Goal: Task Accomplishment & Management: Manage account settings

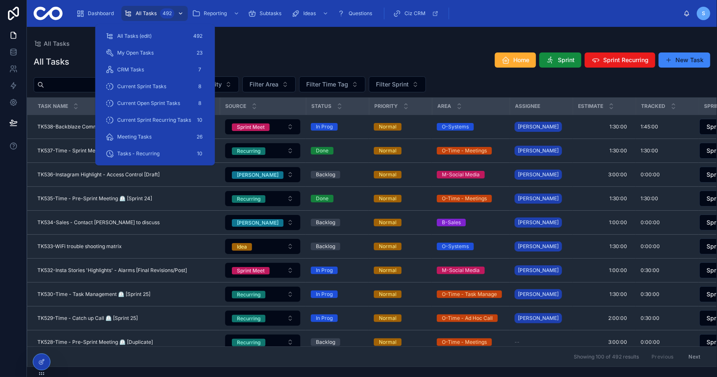
click at [148, 9] on div "All Tasks 492" at bounding box center [154, 13] width 61 height 13
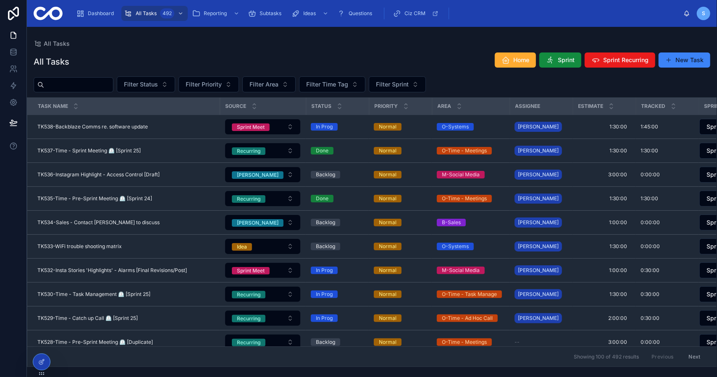
click at [316, 41] on div "All Tasks" at bounding box center [372, 43] width 677 height 7
click at [85, 80] on input "text" at bounding box center [78, 85] width 69 height 12
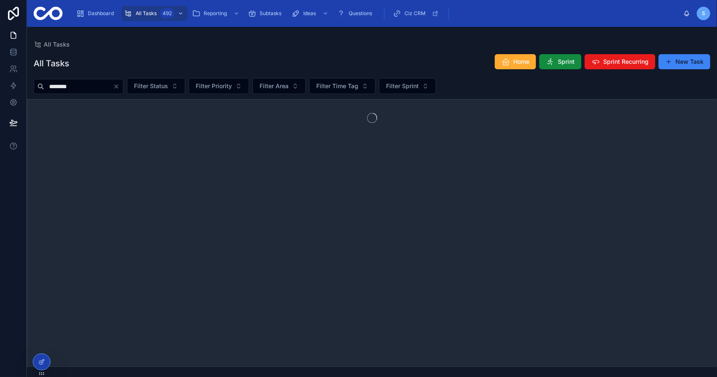
type input "*********"
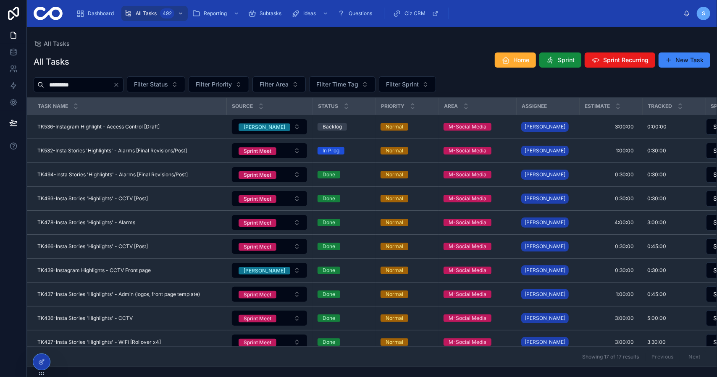
click at [251, 56] on div "All Tasks Home Sprint Sprint Recurring New Task" at bounding box center [372, 61] width 677 height 19
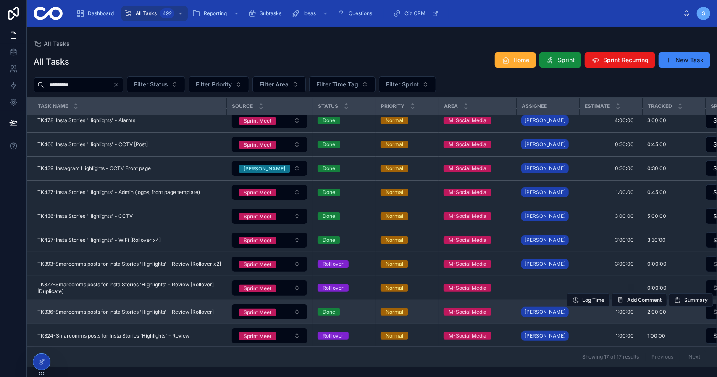
scroll to position [182, 0]
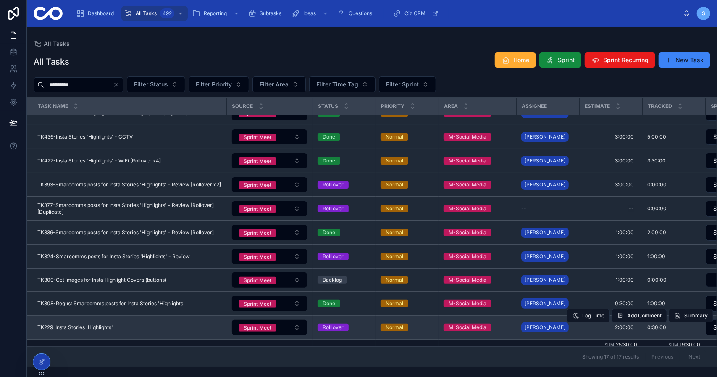
click at [146, 324] on div "TK229-Insta Stories 'Highlights' TK229-Insta Stories 'Highlights'" at bounding box center [129, 327] width 184 height 7
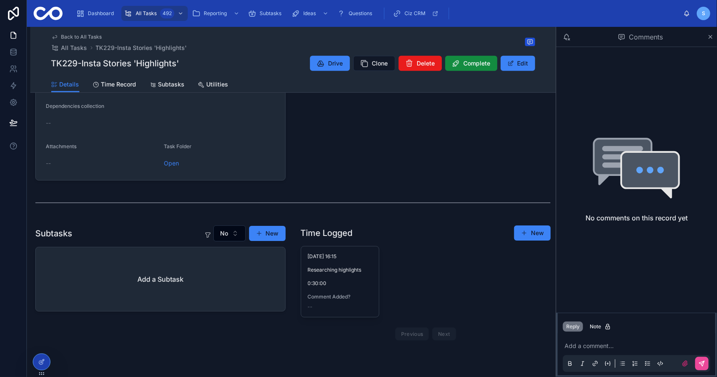
scroll to position [294, 0]
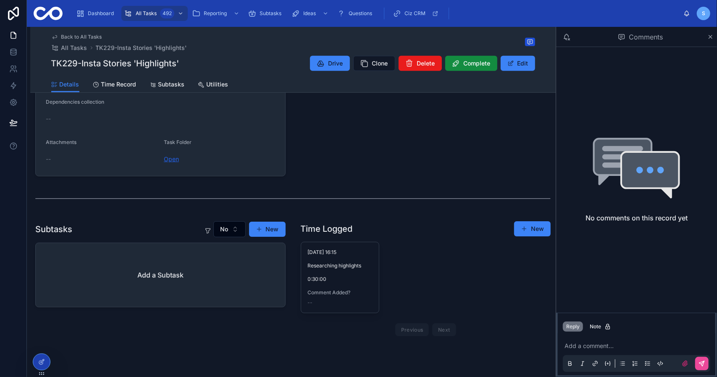
click at [170, 156] on link "Open" at bounding box center [171, 158] width 15 height 7
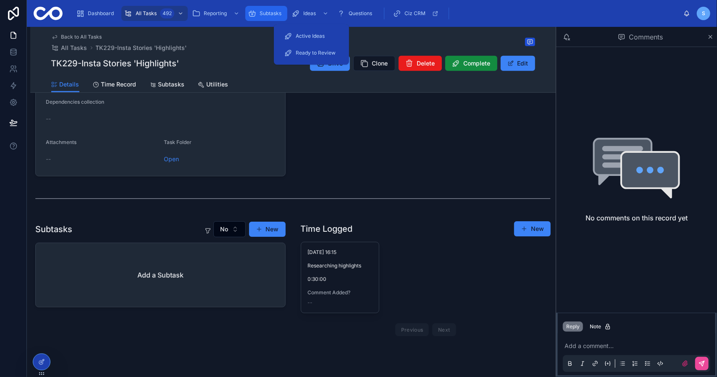
click at [263, 13] on span "Subtasks" at bounding box center [271, 13] width 22 height 7
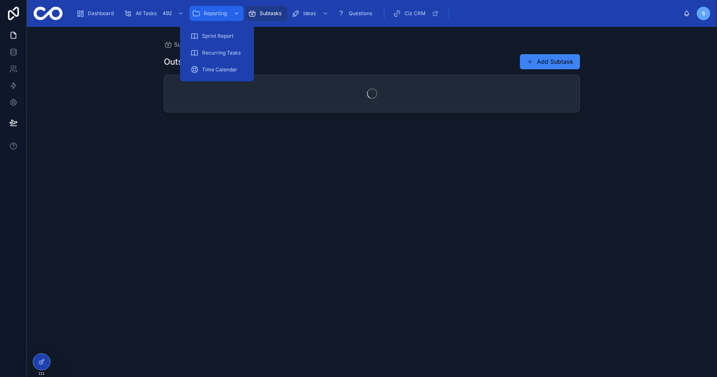
click at [222, 13] on span "Reporting" at bounding box center [215, 13] width 23 height 7
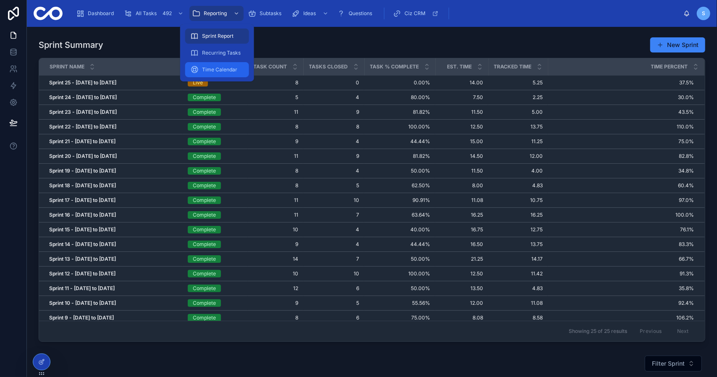
click at [224, 65] on div "Time Calendar" at bounding box center [217, 69] width 54 height 13
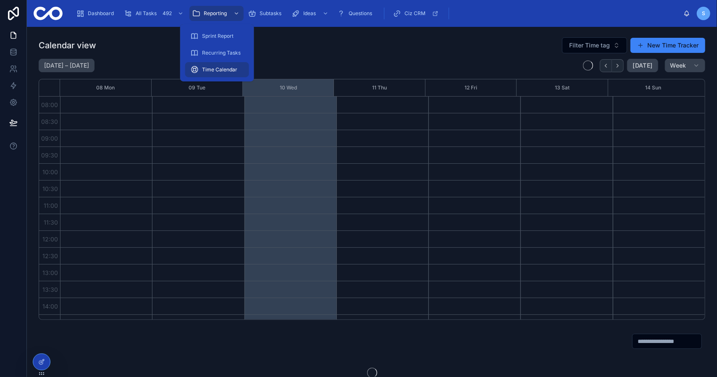
scroll to position [247, 0]
click at [392, 52] on div "Calendar view Filter Time tag New Time Tracker" at bounding box center [372, 45] width 667 height 17
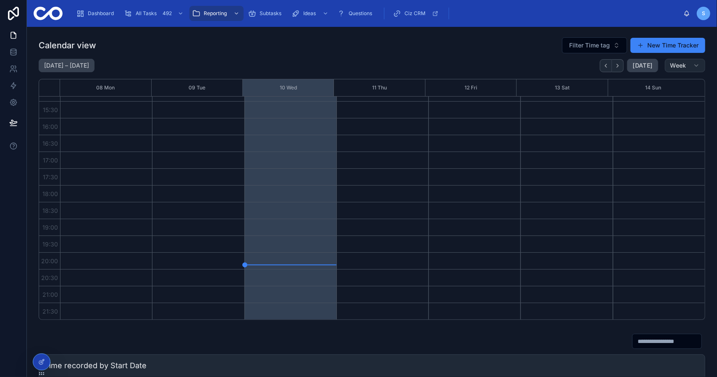
click at [698, 67] on button "Week" at bounding box center [685, 65] width 40 height 13
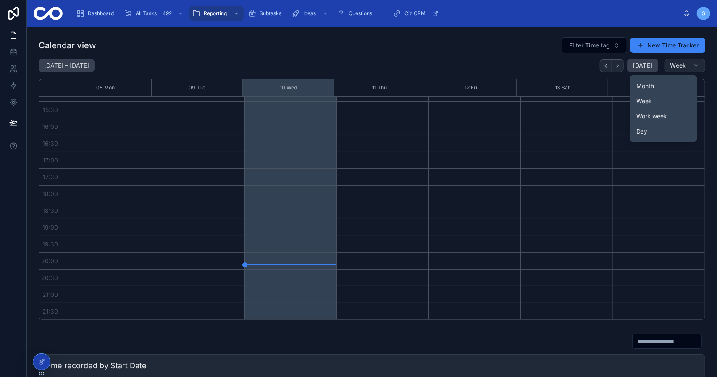
click at [682, 63] on span "Week" at bounding box center [679, 66] width 16 height 8
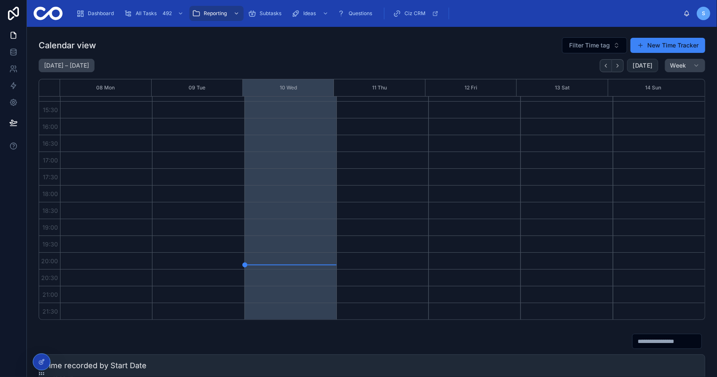
click at [639, 65] on span "[DATE]" at bounding box center [643, 66] width 20 height 8
click at [640, 67] on span "[DATE]" at bounding box center [643, 66] width 20 height 8
click at [574, 45] on span "Filter Time tag" at bounding box center [589, 45] width 41 height 8
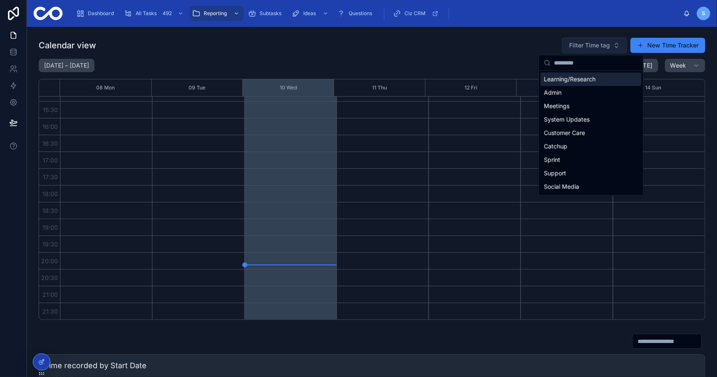
click at [574, 45] on span "Filter Time tag" at bounding box center [589, 45] width 41 height 8
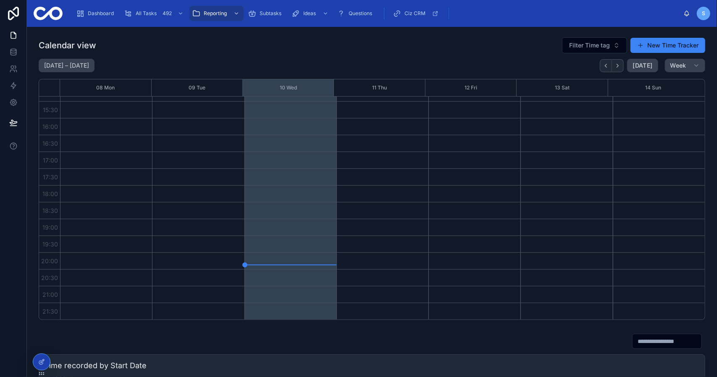
click at [503, 60] on div "[DATE] – [DATE] [DATE] Week" at bounding box center [372, 65] width 667 height 13
click at [65, 62] on h2 "[DATE] – [DATE]" at bounding box center [66, 65] width 45 height 8
select select "****"
select select "*"
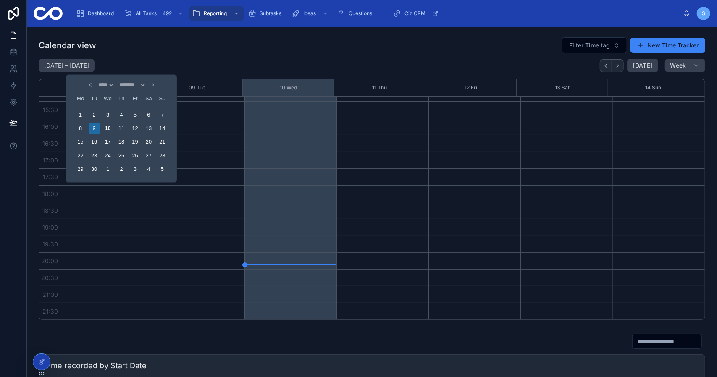
click at [87, 86] on icon "Choose Date" at bounding box center [90, 85] width 7 height 7
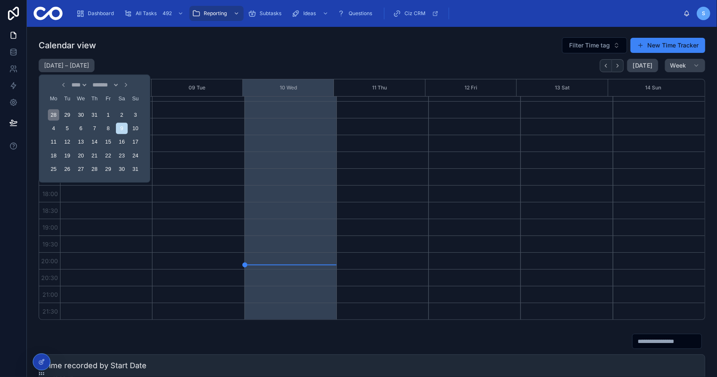
click at [55, 115] on div "28" at bounding box center [53, 114] width 11 height 11
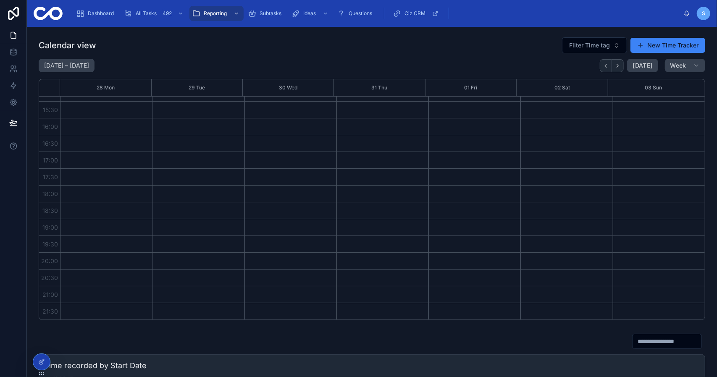
click at [195, 60] on div "[DATE] – [DATE] [DATE] Week" at bounding box center [372, 65] width 667 height 13
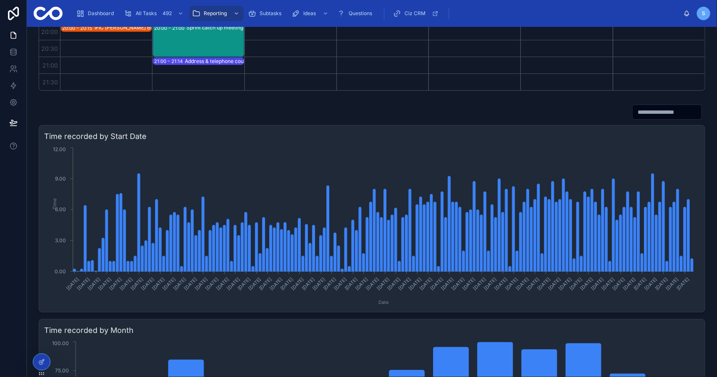
scroll to position [252, 0]
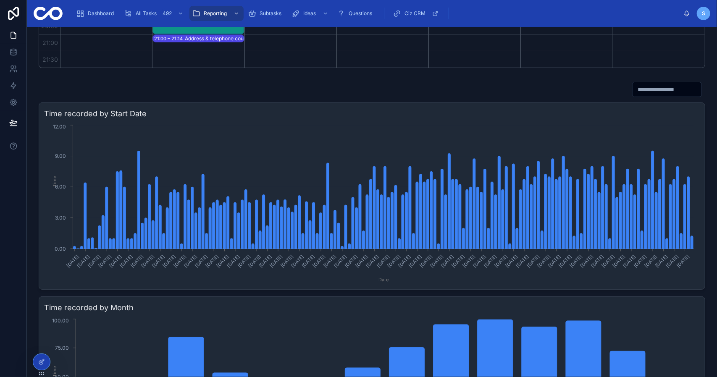
click at [648, 89] on input "text" at bounding box center [667, 90] width 69 height 12
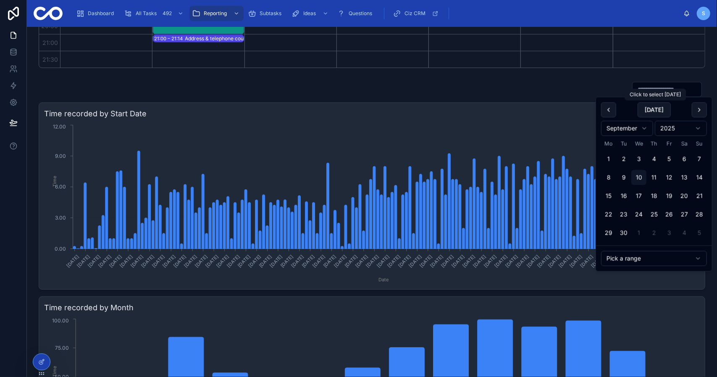
click at [638, 129] on html "Dashboard All Tasks 492 Reporting Subtasks Ideas Questions Ciz CRM S Simon Cale…" at bounding box center [358, 220] width 717 height 440
click at [548, 87] on div at bounding box center [372, 90] width 667 height 16
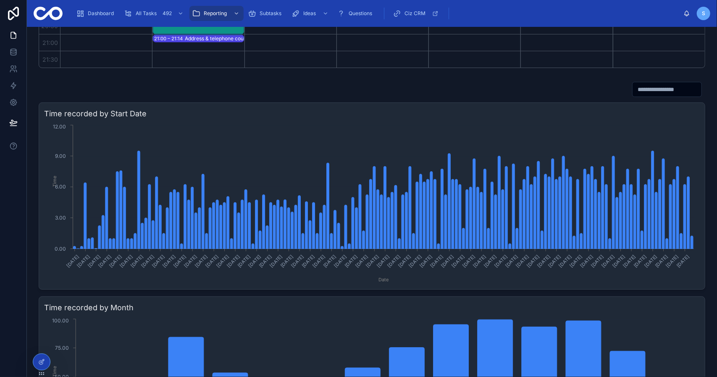
click at [657, 89] on input "text" at bounding box center [667, 90] width 69 height 12
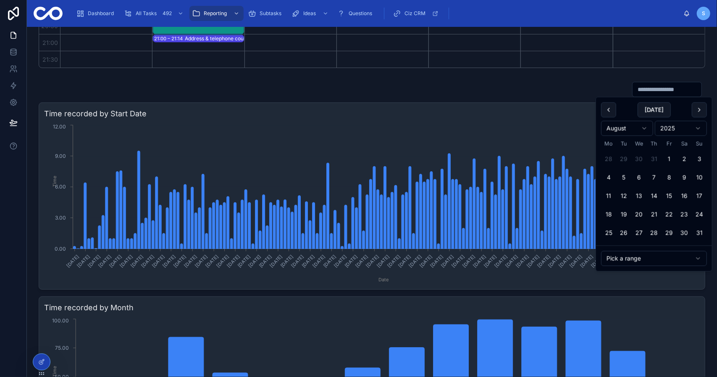
click at [673, 258] on html "Dashboard All Tasks 492 Reporting Subtasks Ideas Questions Ciz CRM S Simon Cale…" at bounding box center [358, 220] width 717 height 440
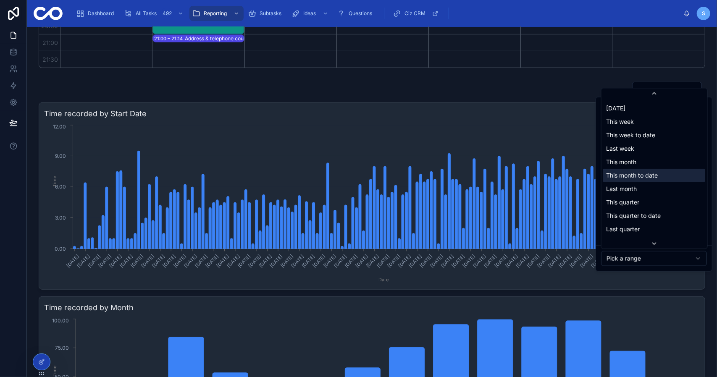
scroll to position [92, 0]
type input "**********"
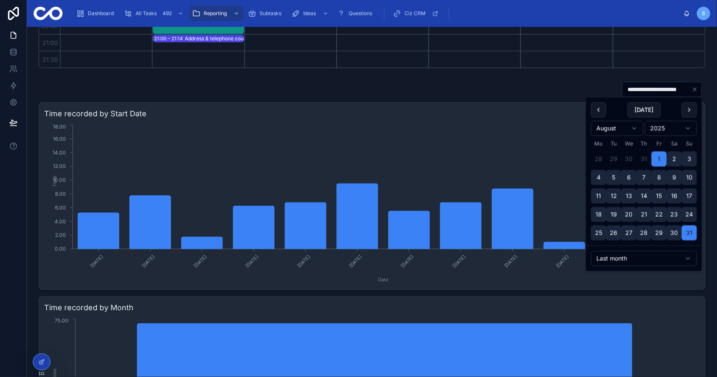
click at [469, 84] on div "**********" at bounding box center [372, 90] width 667 height 16
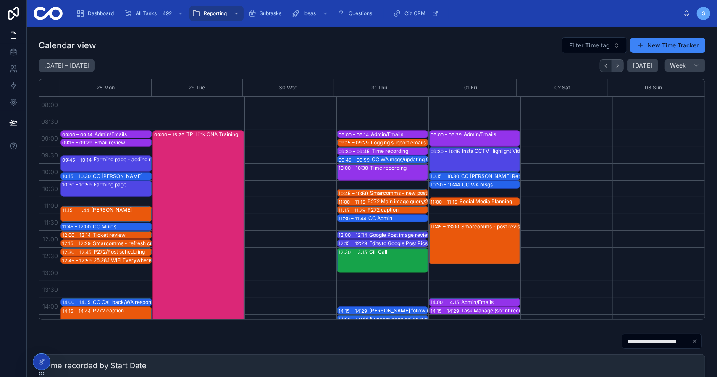
click at [617, 68] on icon "Next" at bounding box center [618, 66] width 6 height 6
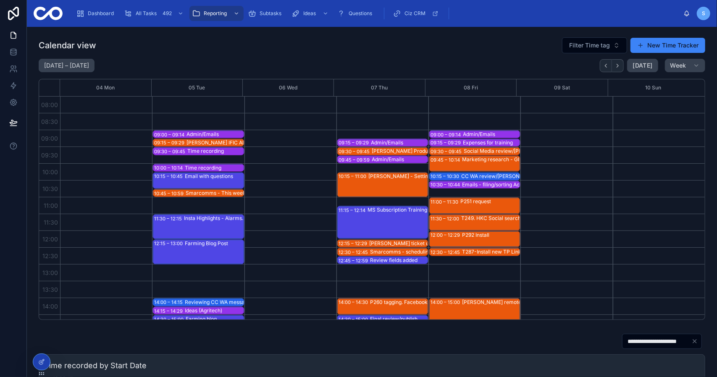
click at [617, 68] on icon "Next" at bounding box center [618, 66] width 6 height 6
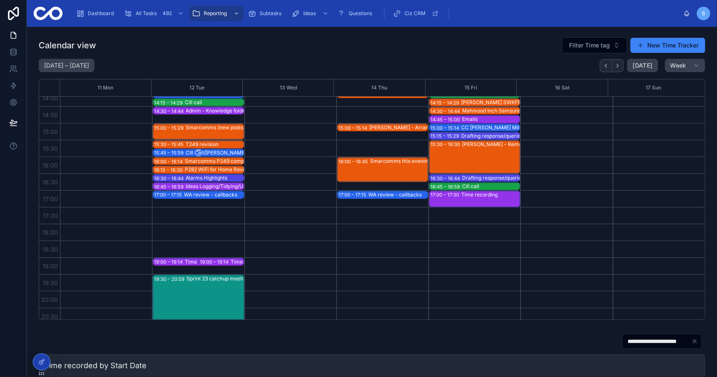
scroll to position [210, 0]
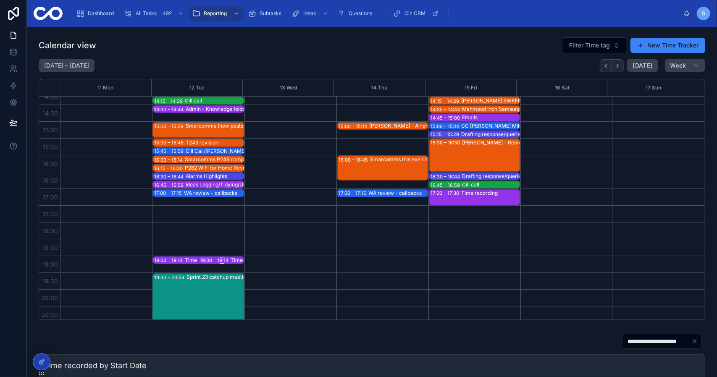
click at [208, 261] on div "19:00 – 19:14" at bounding box center [215, 260] width 31 height 8
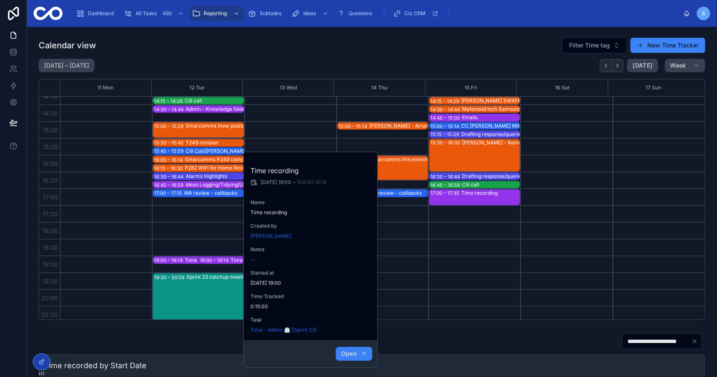
click at [349, 354] on span "Open" at bounding box center [349, 354] width 16 height 8
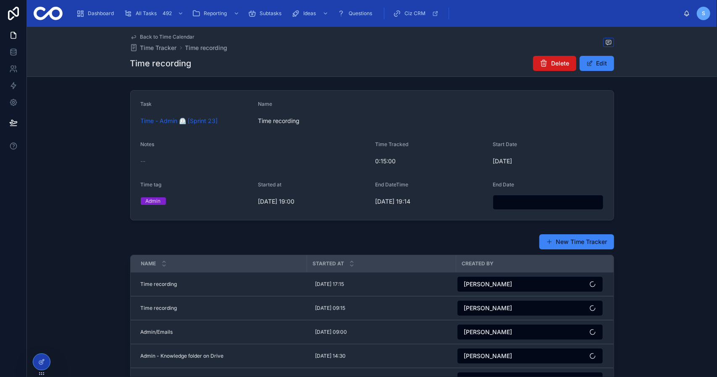
click at [558, 68] on button "Delete" at bounding box center [554, 63] width 43 height 15
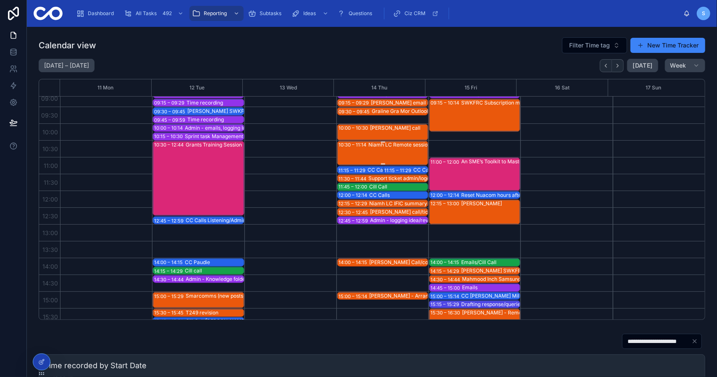
scroll to position [42, 0]
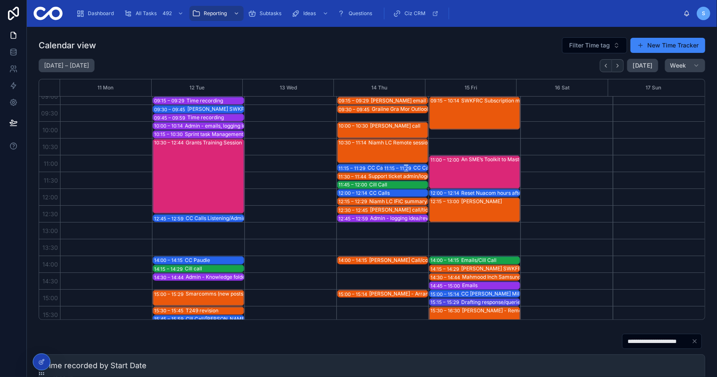
click at [399, 167] on div "11:15 – 11:29" at bounding box center [398, 168] width 29 height 8
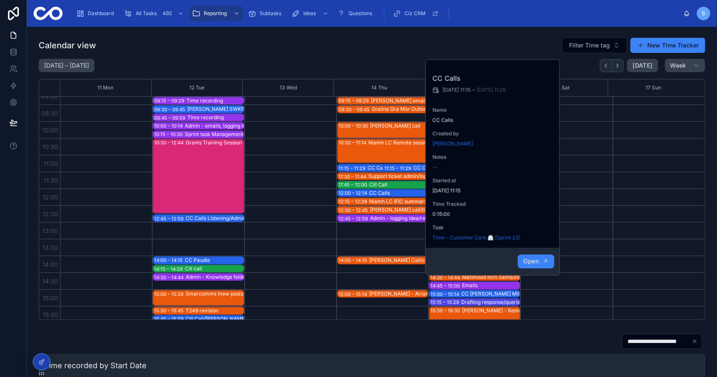
click at [533, 255] on button "Open" at bounding box center [536, 262] width 37 height 14
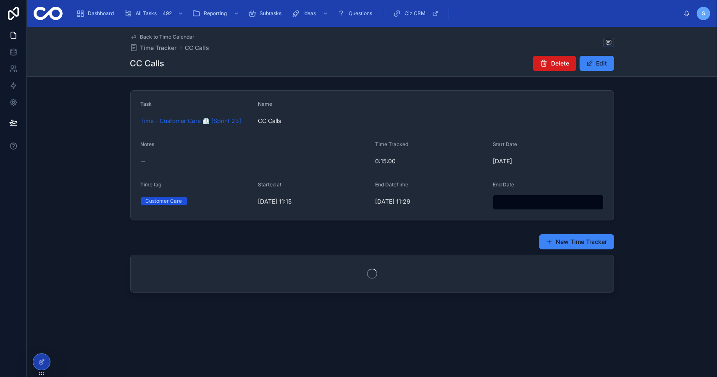
click at [547, 63] on icon at bounding box center [544, 63] width 8 height 8
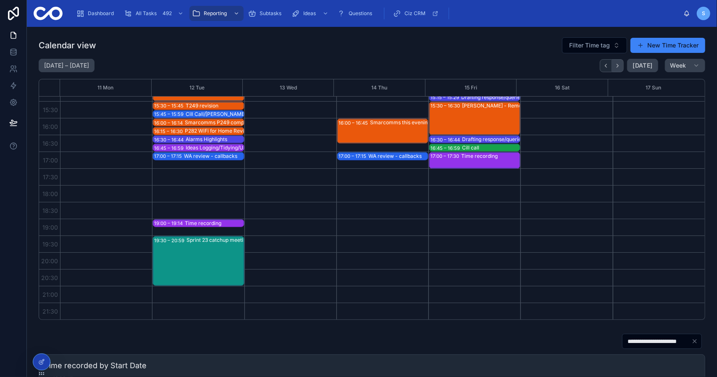
click at [616, 69] on button "Next" at bounding box center [618, 65] width 12 height 13
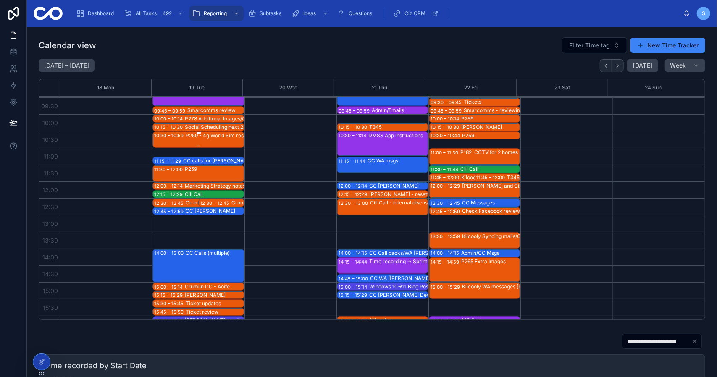
scroll to position [84, 0]
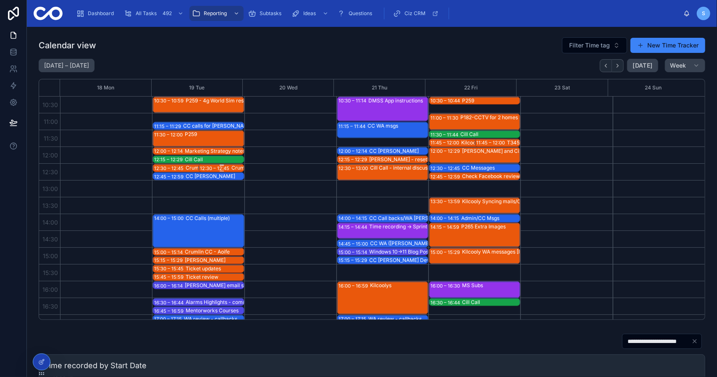
click at [226, 168] on div "12:30 – 12:45" at bounding box center [216, 168] width 32 height 8
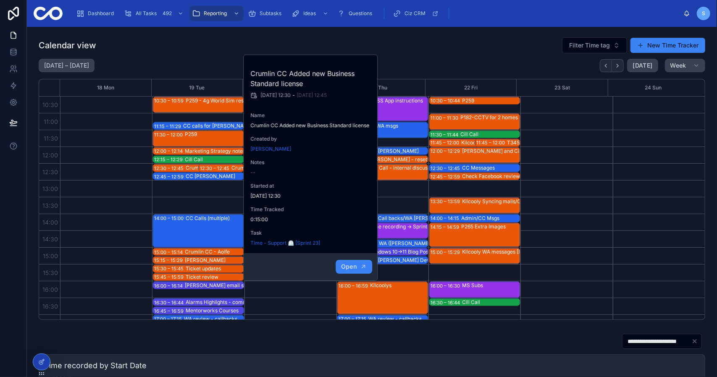
click at [351, 262] on button "Open" at bounding box center [354, 267] width 37 height 14
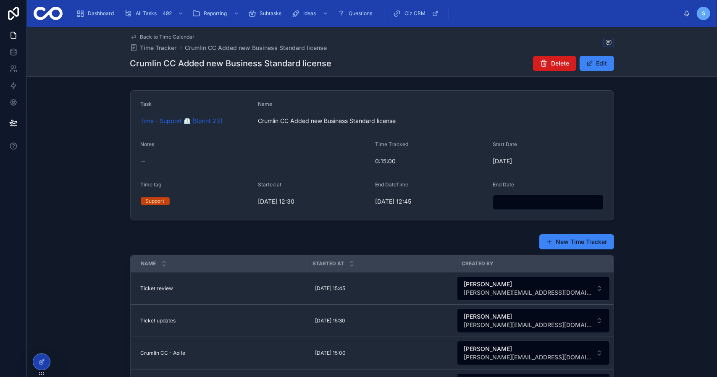
click at [556, 61] on span "Delete" at bounding box center [561, 63] width 18 height 8
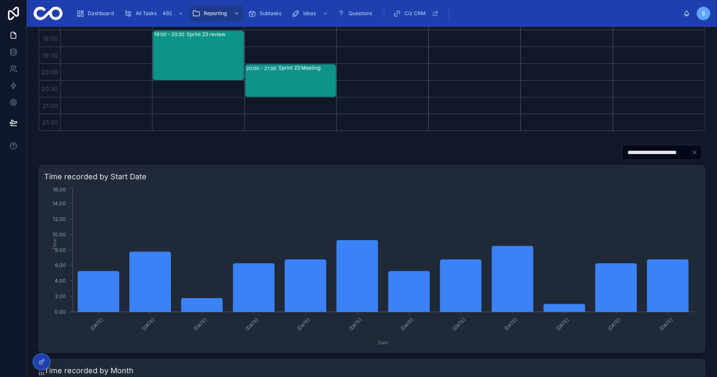
scroll to position [210, 0]
